Goal: Task Accomplishment & Management: Manage account settings

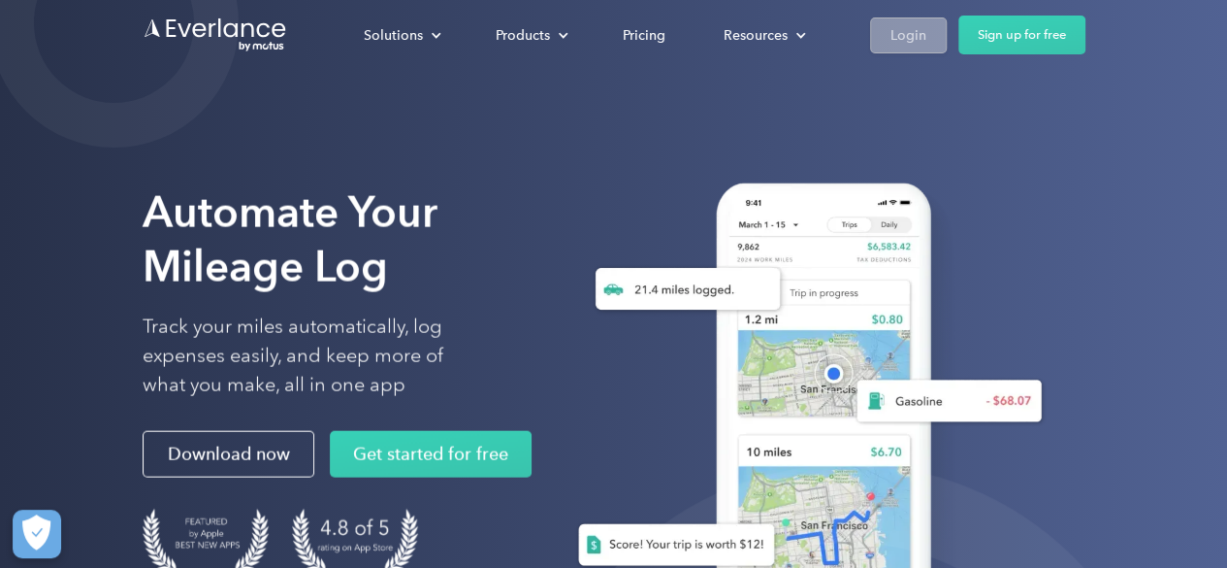
click at [939, 40] on link "Login" at bounding box center [908, 35] width 77 height 36
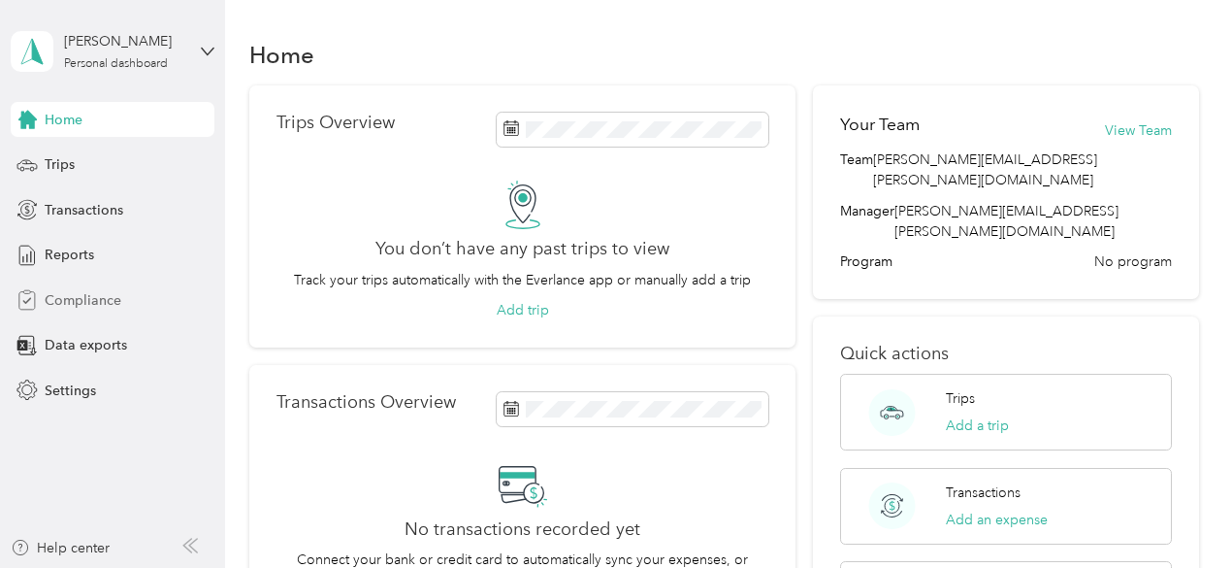
click at [100, 298] on span "Compliance" at bounding box center [83, 300] width 77 height 20
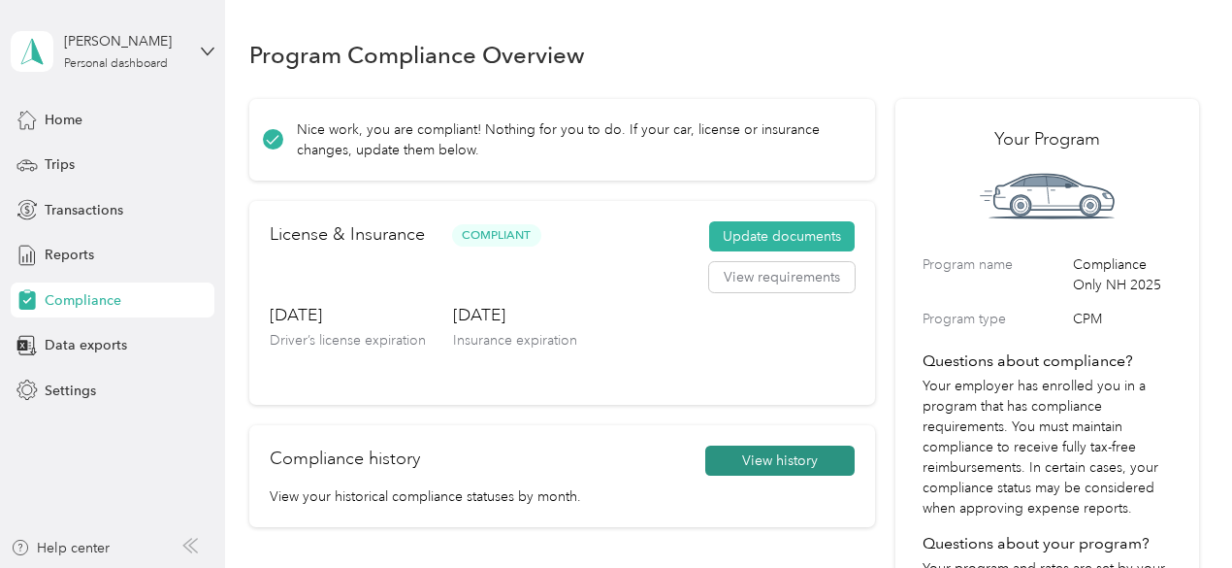
click at [788, 449] on button "View history" at bounding box center [779, 460] width 149 height 31
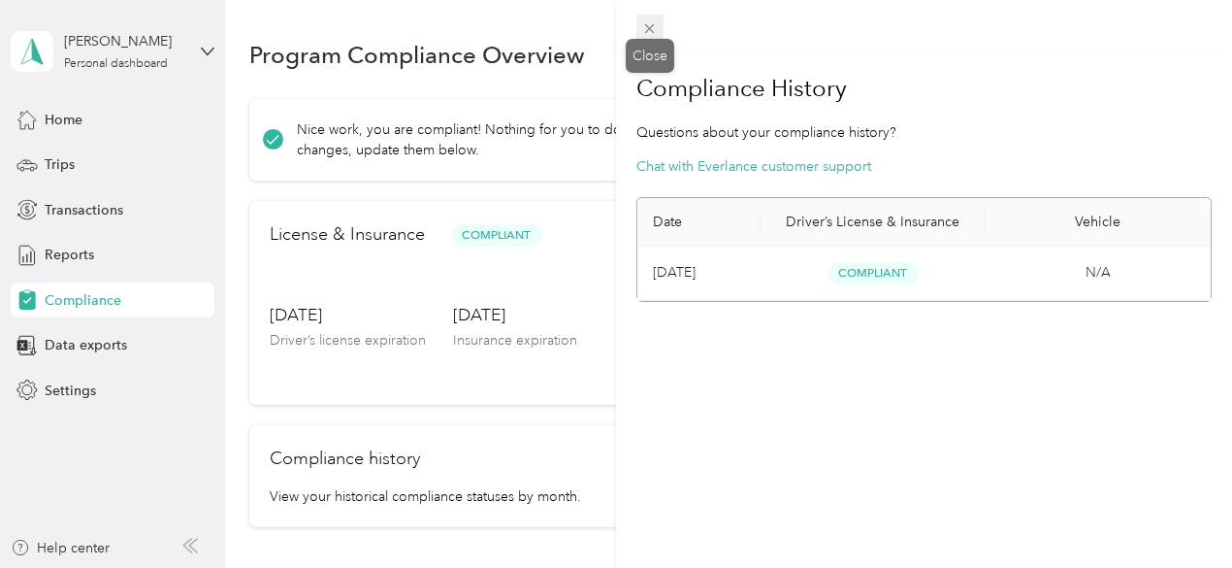
click at [652, 28] on icon at bounding box center [649, 28] width 16 height 16
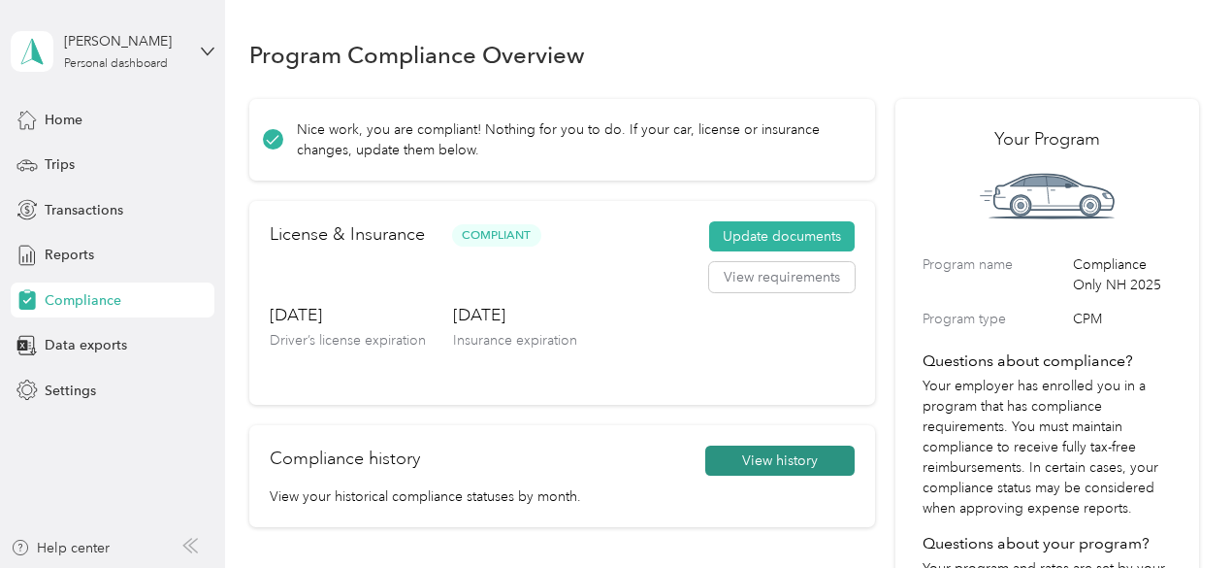
click at [806, 468] on button "View history" at bounding box center [779, 460] width 149 height 31
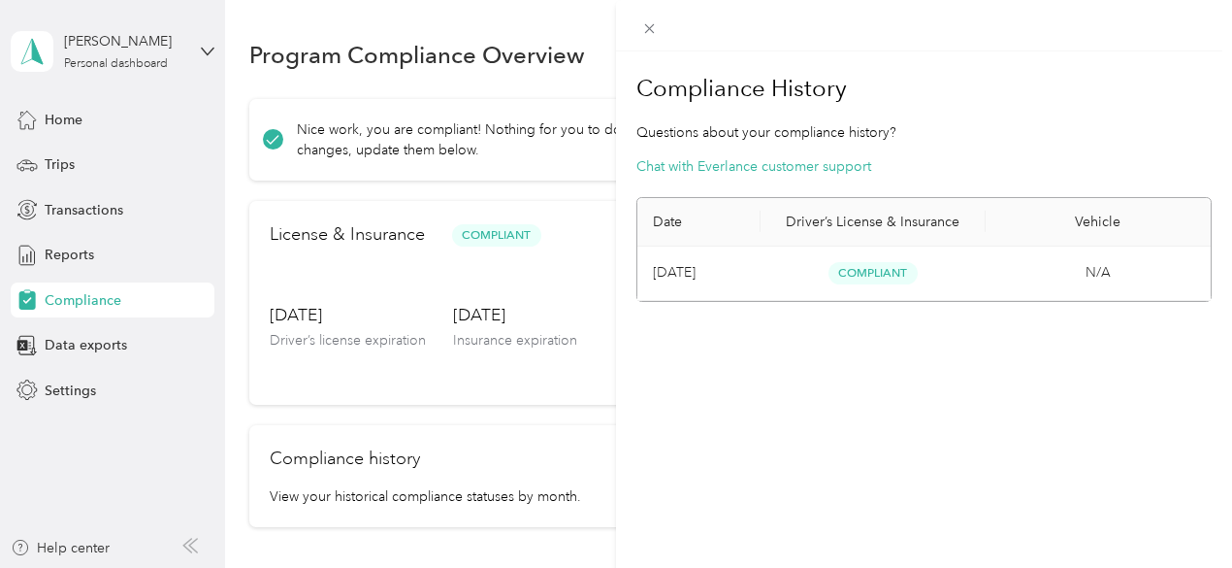
click at [856, 234] on th "Driver’s License & Insurance" at bounding box center [873, 222] width 225 height 49
click at [640, 19] on span at bounding box center [649, 28] width 27 height 27
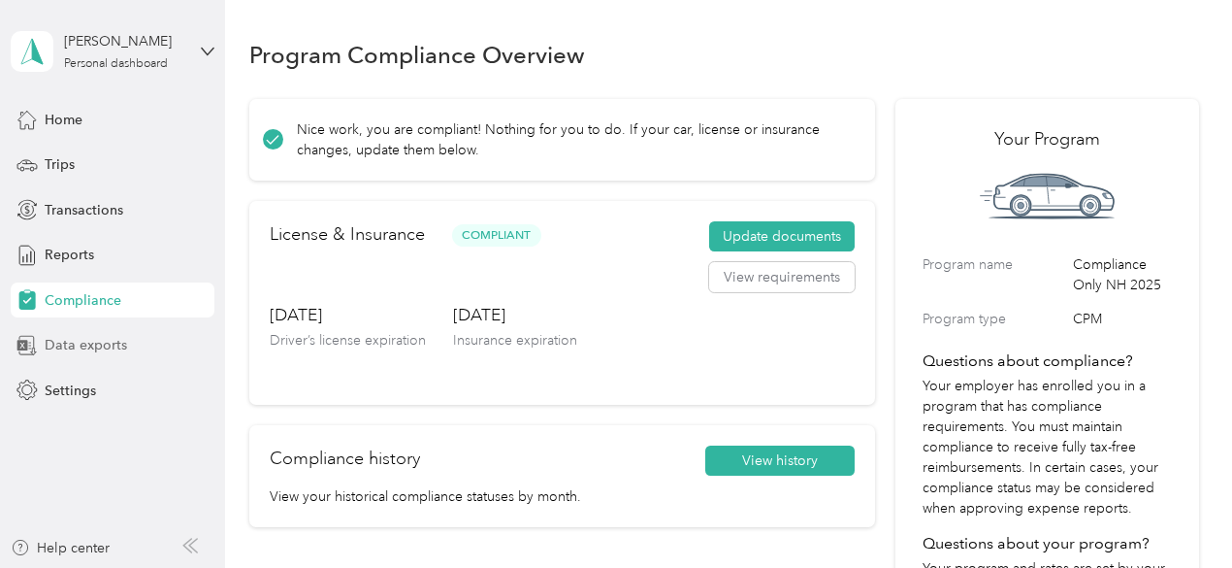
click at [110, 336] on span "Data exports" at bounding box center [86, 345] width 82 height 20
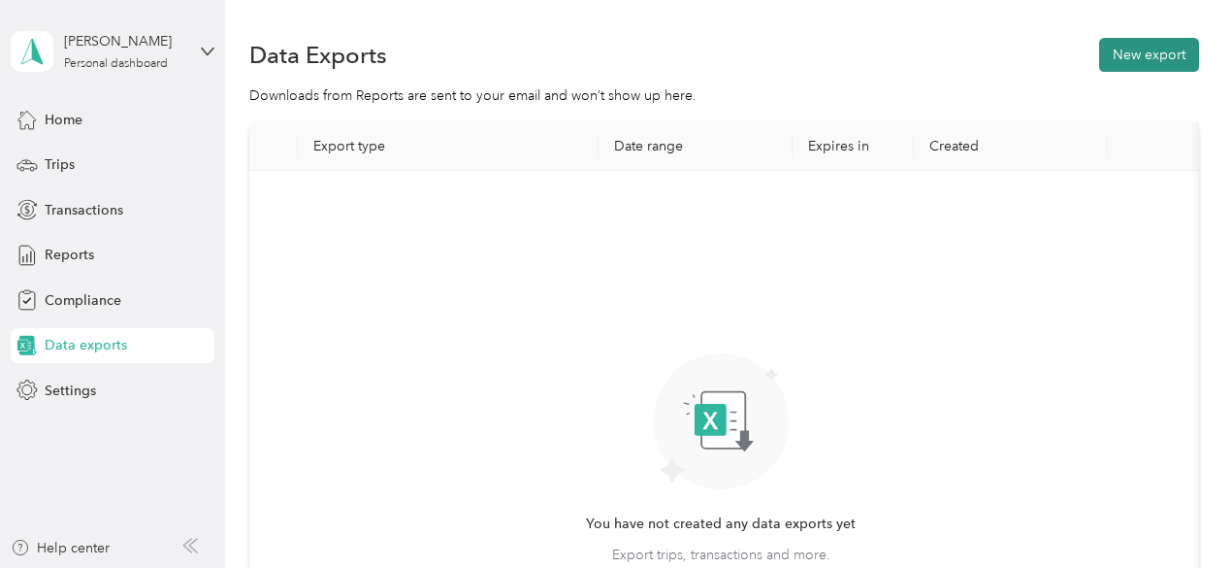
click at [1139, 57] on button "New export" at bounding box center [1149, 55] width 100 height 34
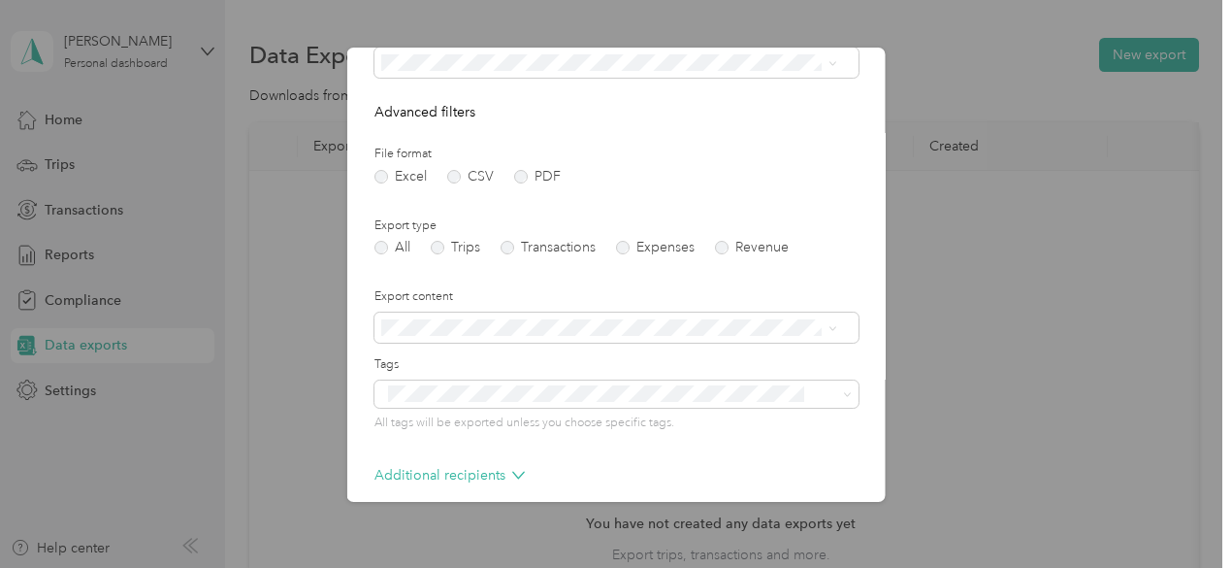
scroll to position [163, 0]
click at [524, 172] on label "PDF" at bounding box center [537, 176] width 47 height 14
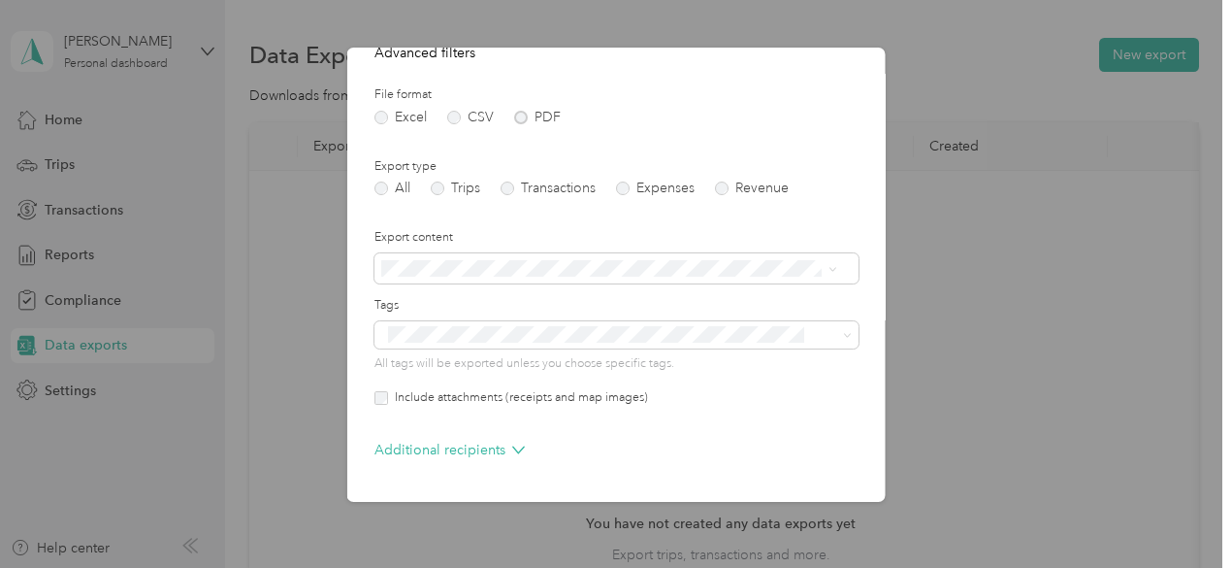
scroll to position [285, 0]
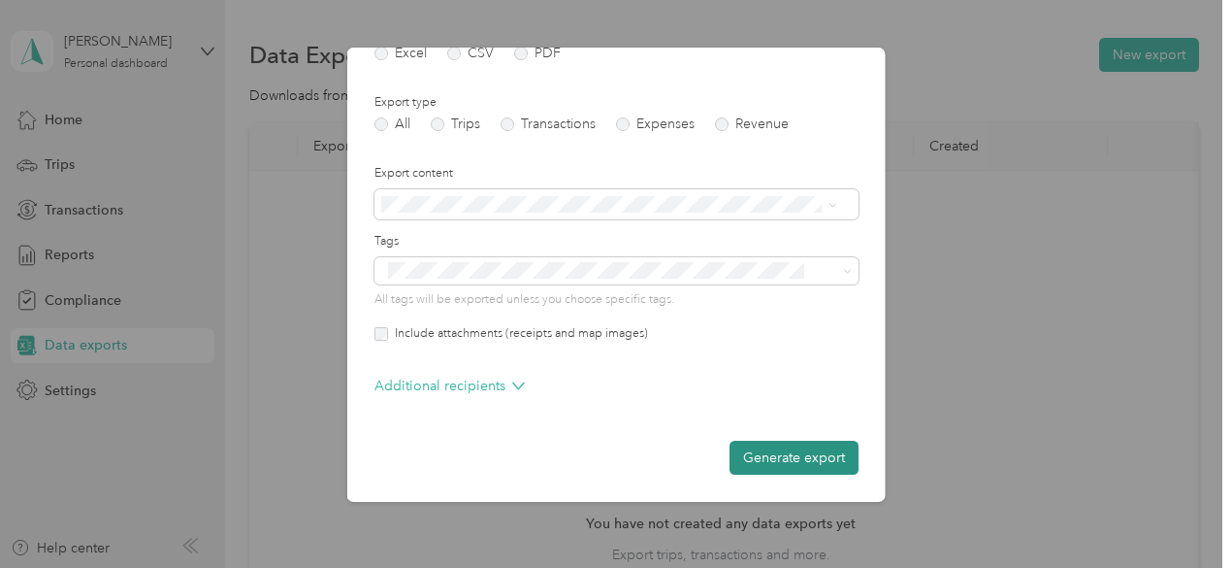
click at [819, 456] on button "Generate export" at bounding box center [794, 457] width 129 height 34
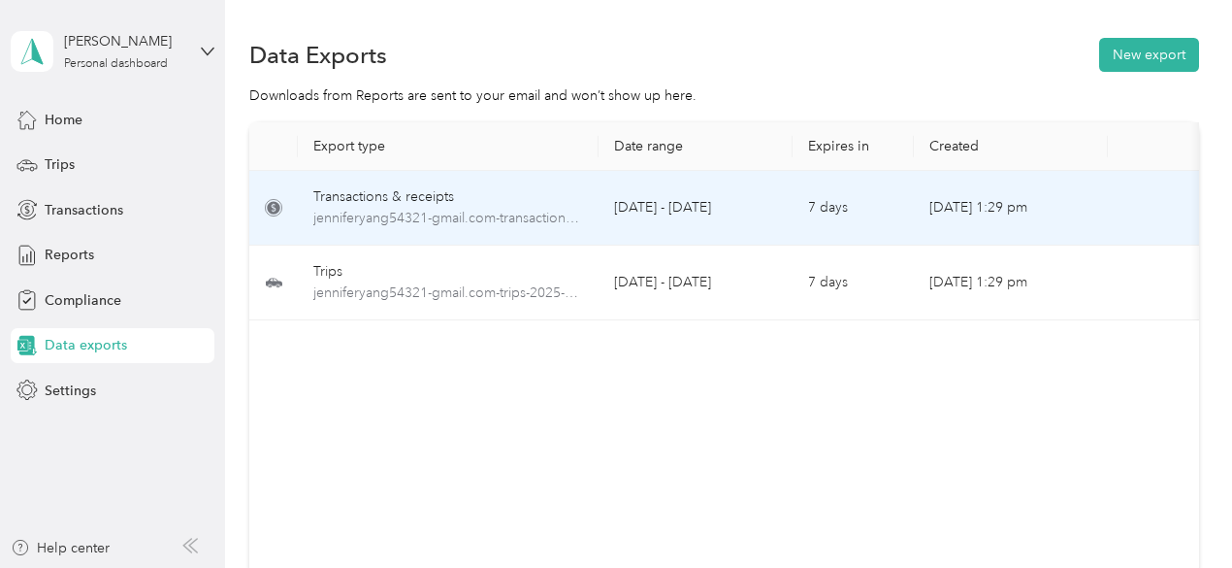
click at [851, 207] on td "7 days" at bounding box center [853, 208] width 121 height 75
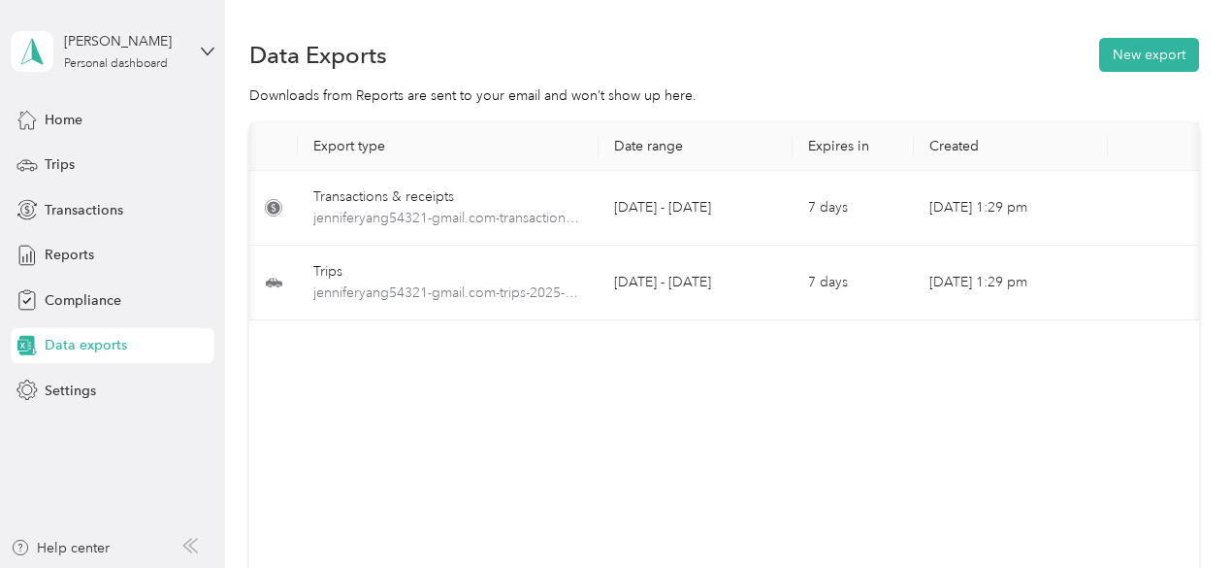
scroll to position [0, 109]
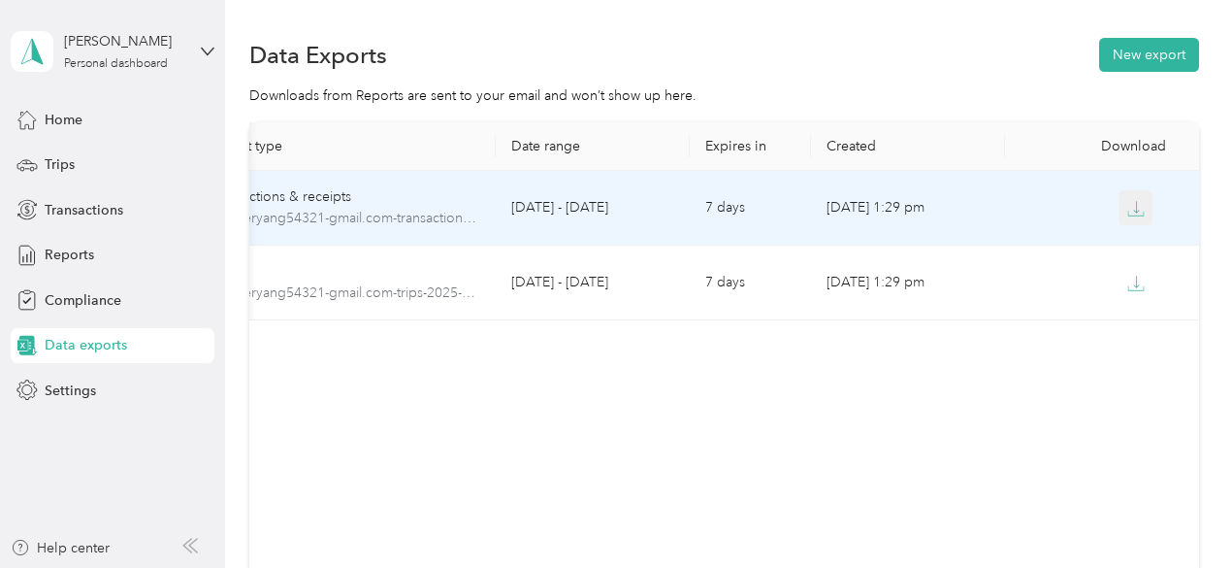
click at [1119, 207] on button "button" at bounding box center [1136, 207] width 35 height 35
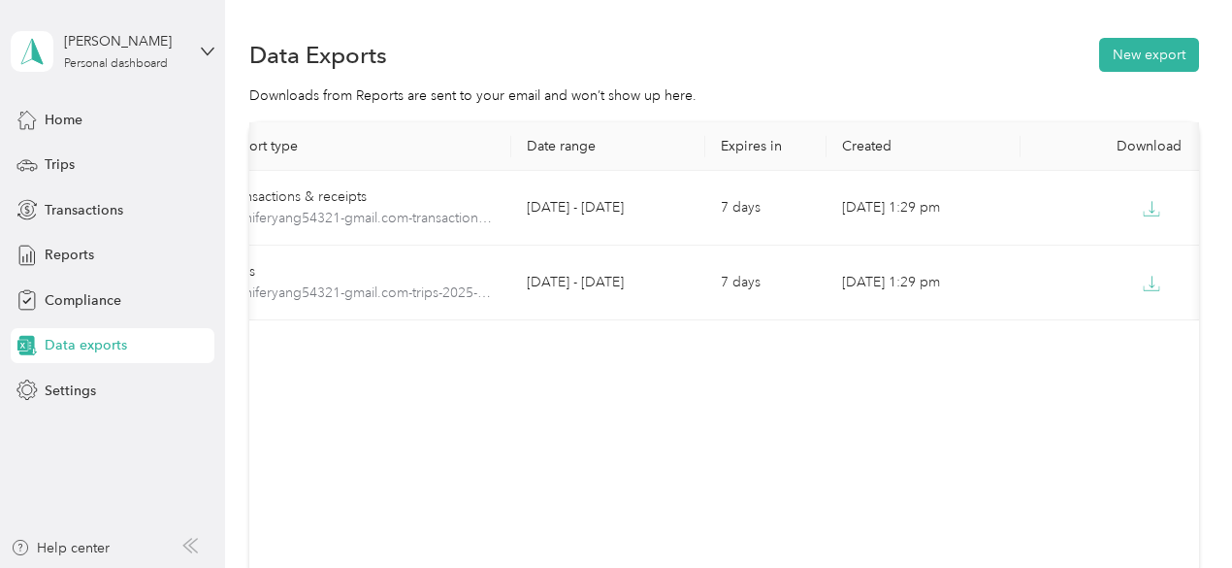
scroll to position [0, 0]
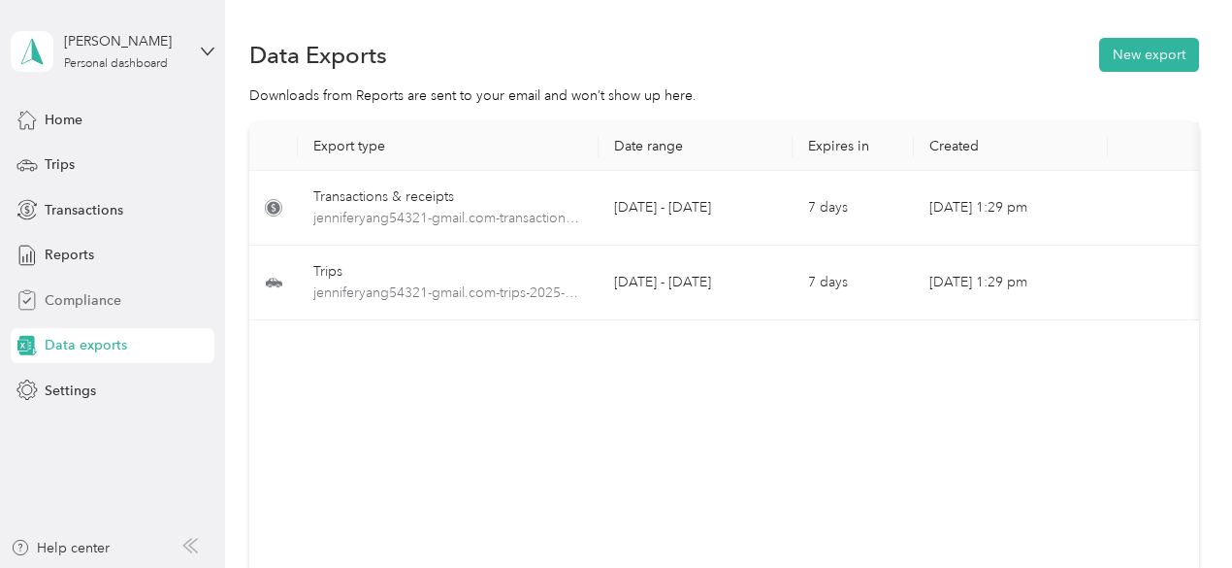
click at [121, 292] on div "Compliance" at bounding box center [113, 299] width 204 height 35
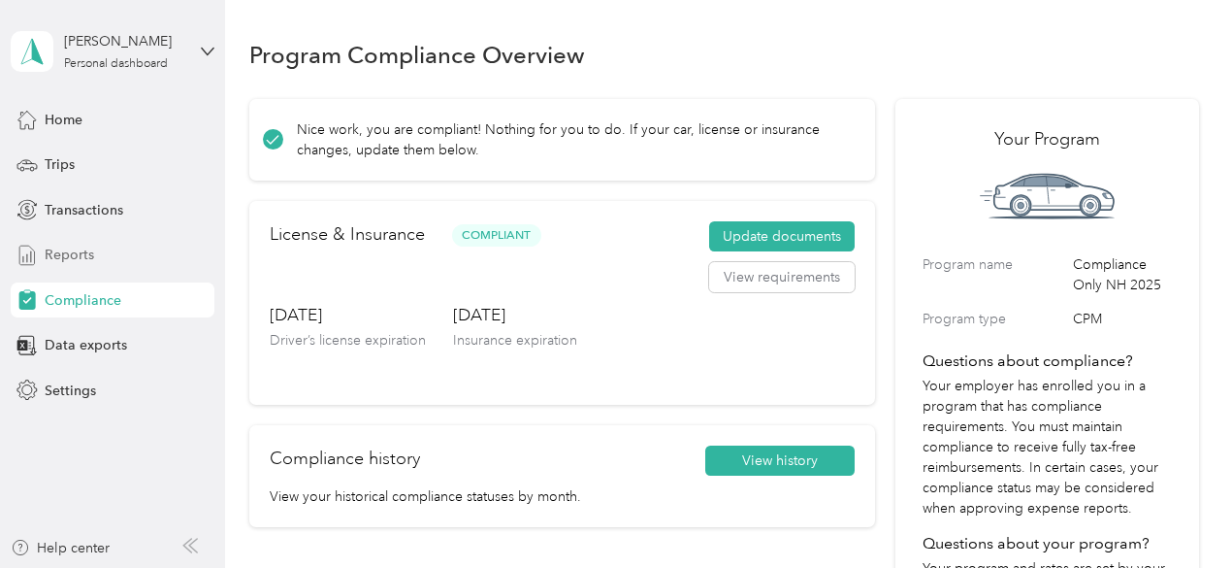
click at [64, 267] on div "Reports" at bounding box center [113, 255] width 204 height 35
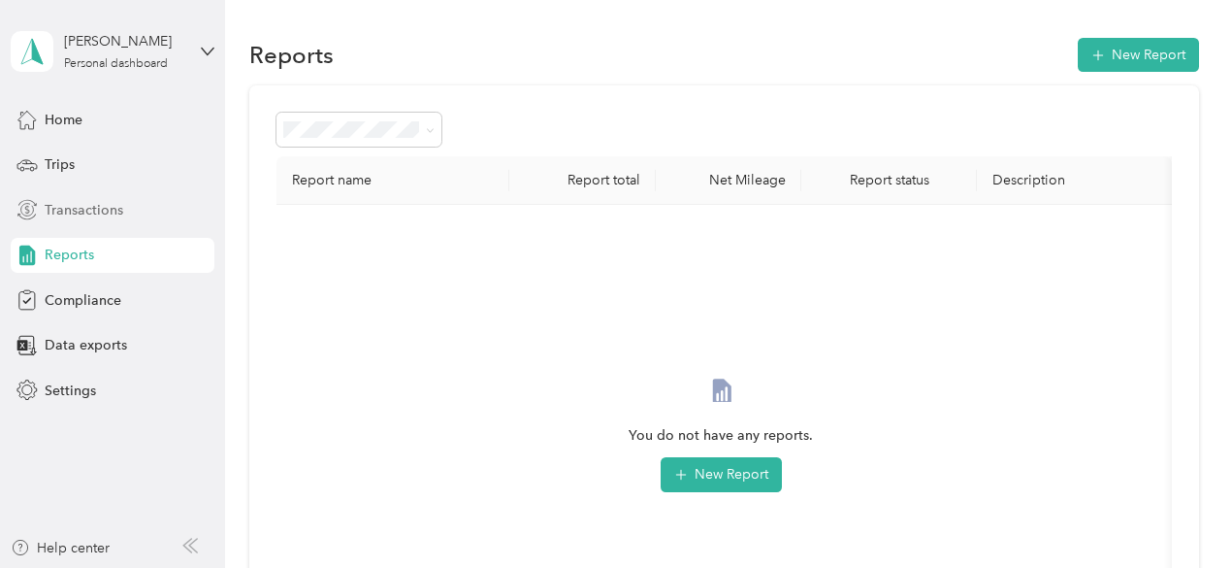
click at [74, 214] on span "Transactions" at bounding box center [84, 210] width 79 height 20
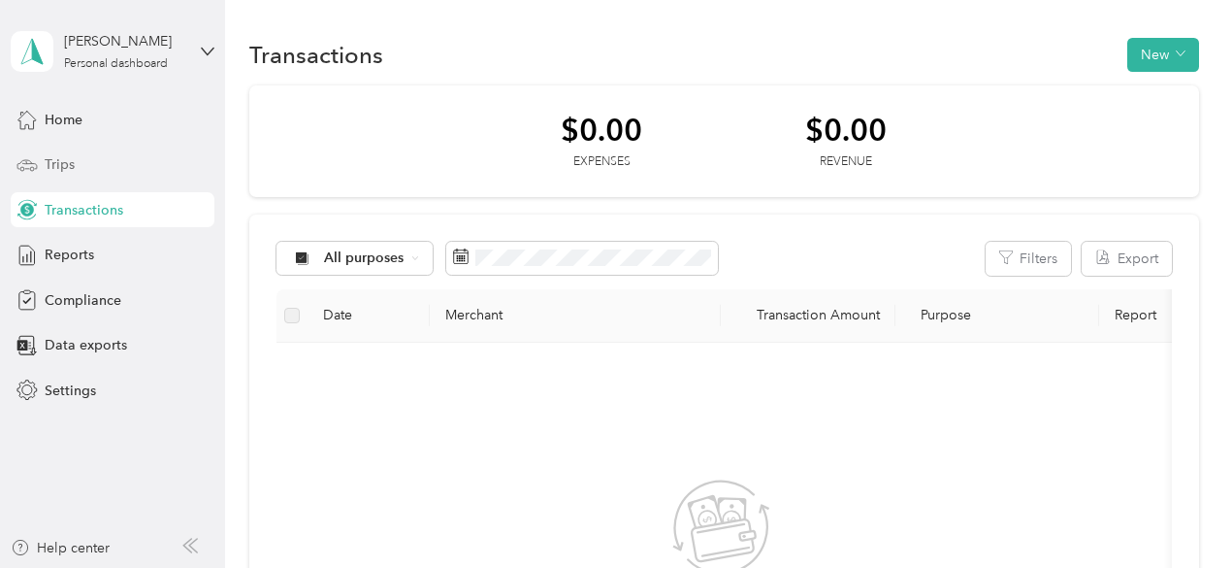
click at [52, 162] on span "Trips" at bounding box center [60, 164] width 30 height 20
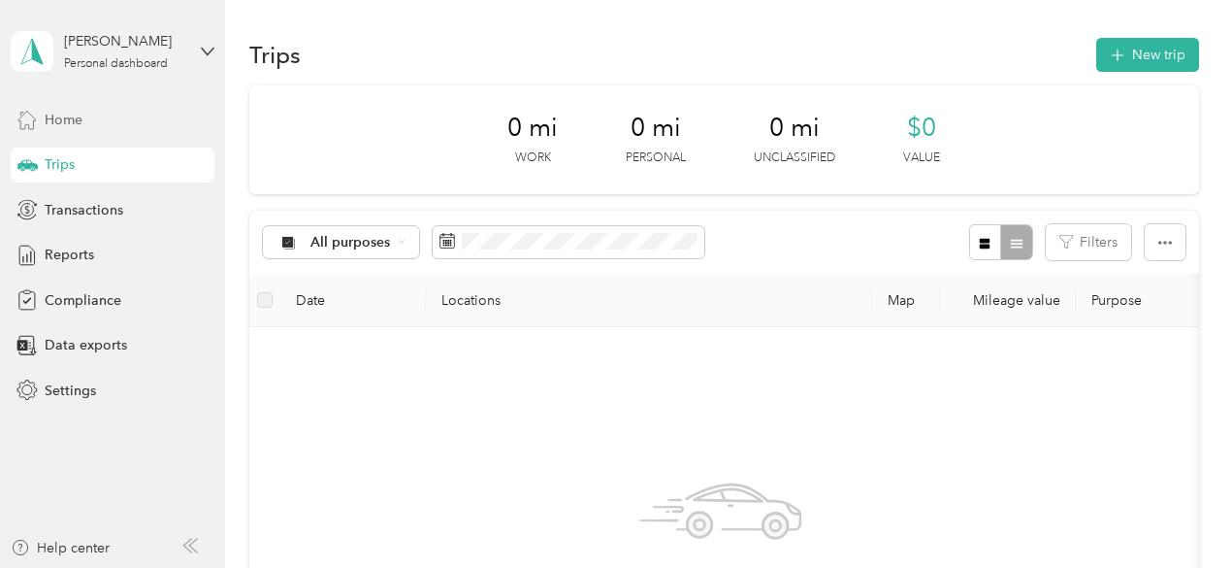
click at [63, 117] on span "Home" at bounding box center [64, 120] width 38 height 20
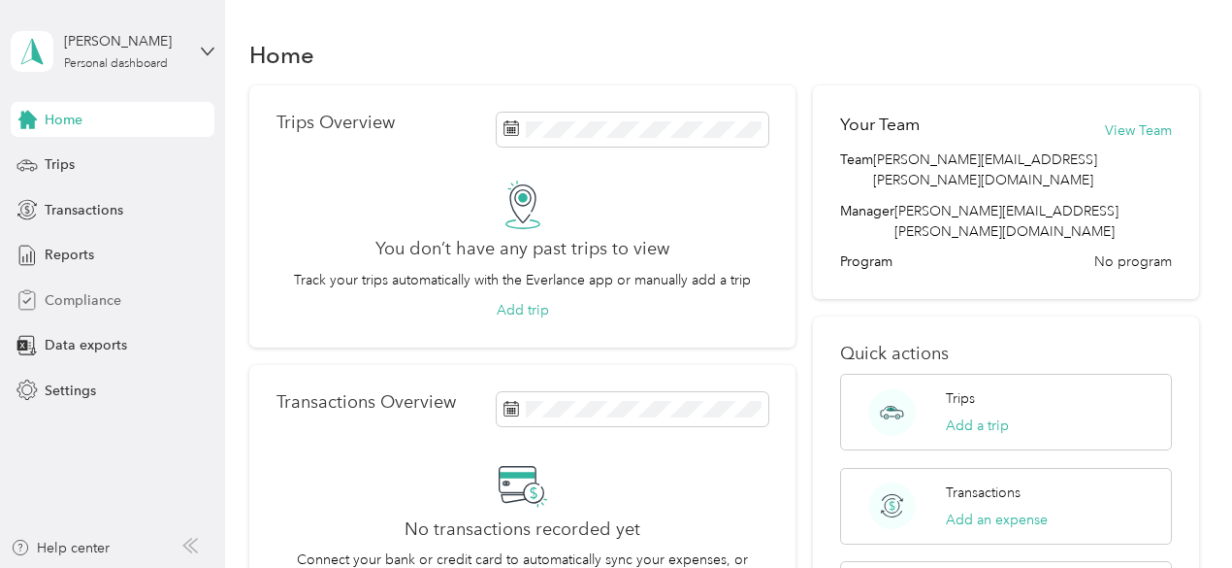
click at [80, 308] on span "Compliance" at bounding box center [83, 300] width 77 height 20
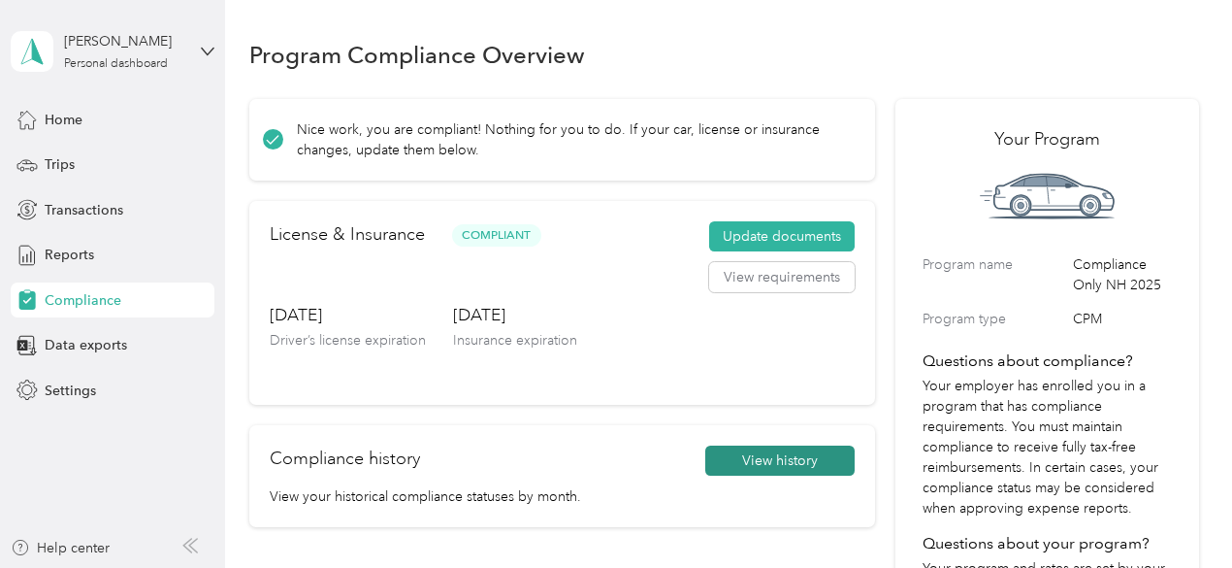
click at [809, 465] on button "View history" at bounding box center [779, 460] width 149 height 31
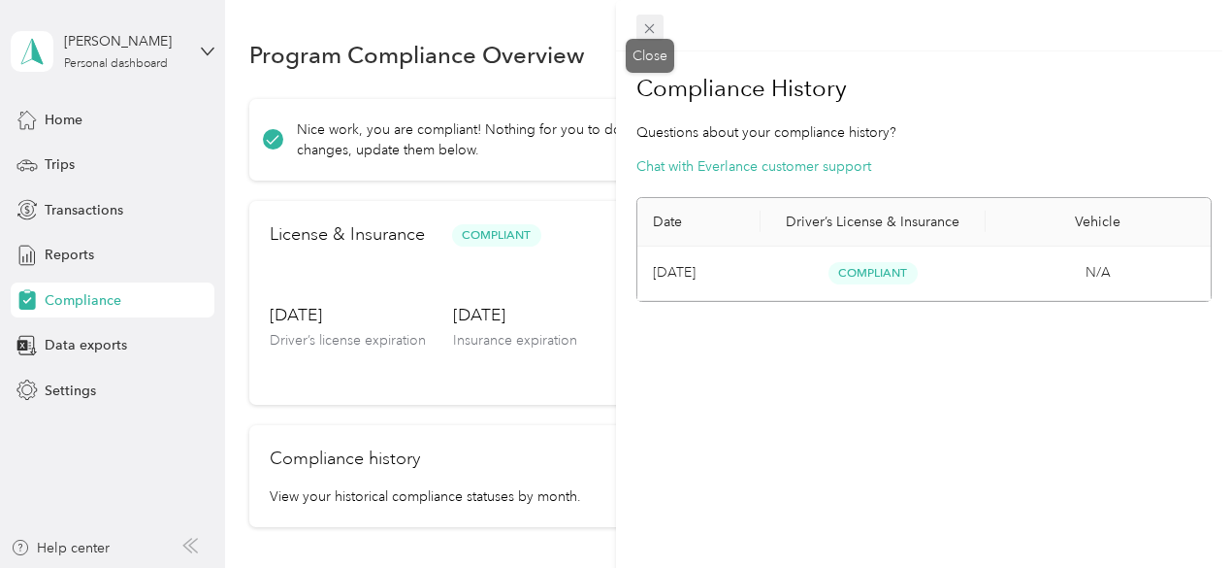
click at [650, 34] on icon at bounding box center [649, 28] width 16 height 16
